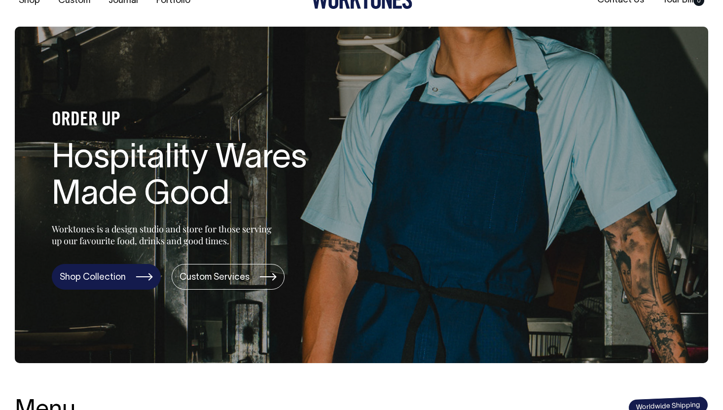
scroll to position [28, 0]
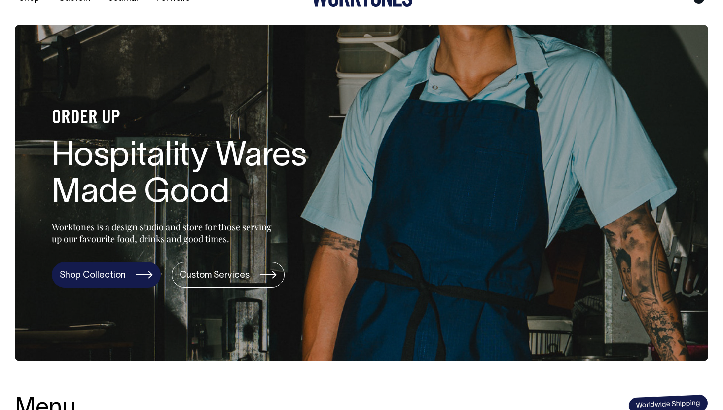
click at [128, 283] on link "Shop Collection" at bounding box center [106, 275] width 109 height 26
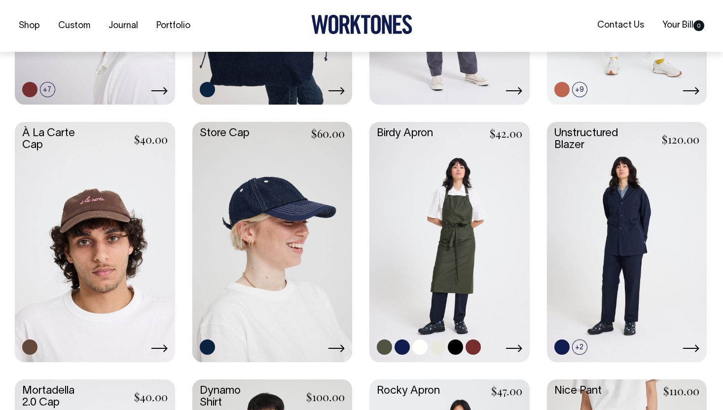
click at [458, 228] on link at bounding box center [449, 241] width 160 height 238
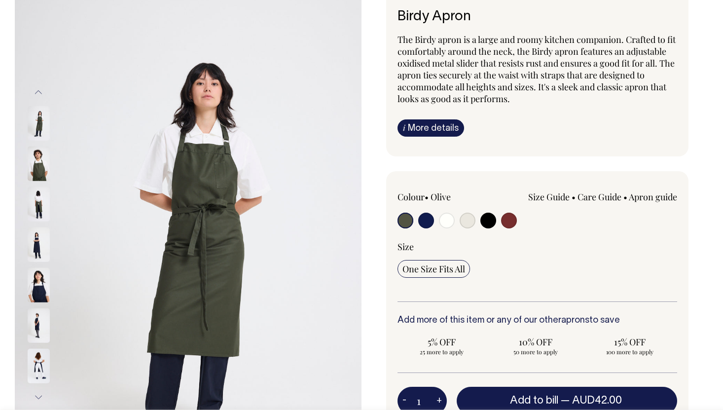
scroll to position [68, 0]
